Goal: Task Accomplishment & Management: Manage account settings

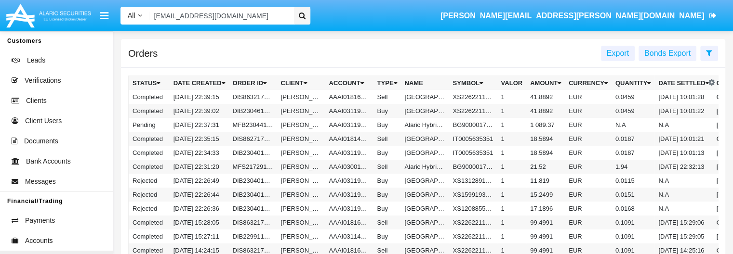
scroll to position [141, 0]
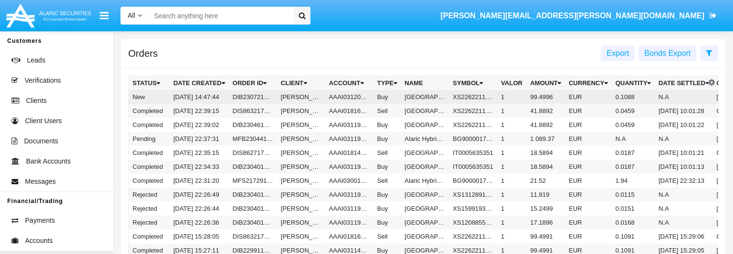
click at [384, 96] on td "Buy" at bounding box center [386, 97] width 27 height 14
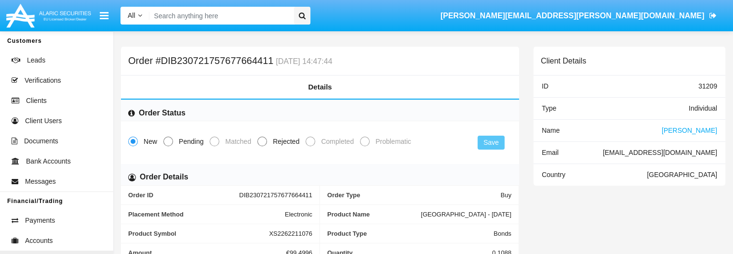
click at [176, 139] on span "Pending" at bounding box center [189, 142] width 33 height 10
click at [168, 147] on input "Pending" at bounding box center [168, 147] width 0 height 0
radio input "true"
click at [488, 140] on button "Save" at bounding box center [491, 143] width 27 height 14
